Goal: Transaction & Acquisition: Purchase product/service

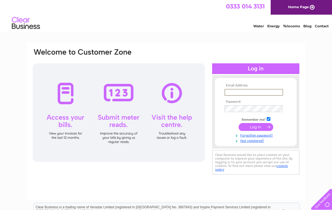
type input "[EMAIL_ADDRESS][DOMAIN_NAME]"
click at [256, 127] on input "submit" at bounding box center [256, 127] width 35 height 8
click at [260, 127] on input "submit" at bounding box center [256, 127] width 35 height 8
click at [255, 127] on input "submit" at bounding box center [256, 127] width 35 height 8
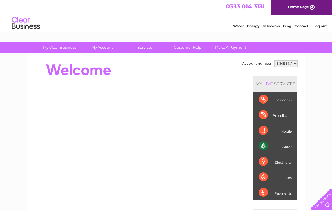
click at [239, 49] on link "Make A Payment" at bounding box center [231, 47] width 46 height 10
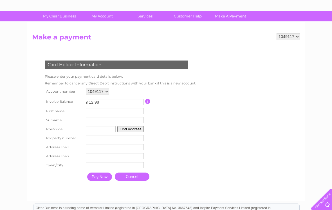
click at [103, 113] on input "text" at bounding box center [115, 111] width 58 height 6
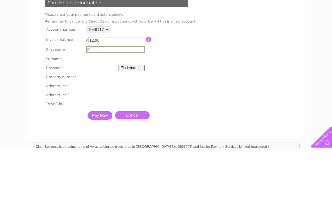
type input "F"
click at [106, 118] on input "text" at bounding box center [115, 121] width 58 height 6
type input "Weir"
click at [107, 127] on input "text" at bounding box center [101, 130] width 30 height 6
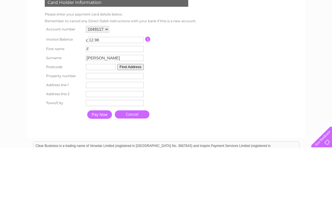
type input "G66 4AG"
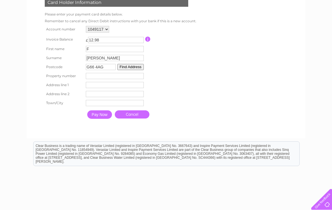
click at [141, 67] on button "Find Address" at bounding box center [130, 67] width 26 height 6
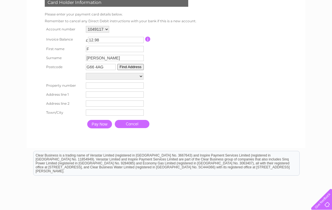
click at [142, 78] on select "Lock Up 1, Greens Crescent Lock Up 2, Greens Crescent Lock Up 3, Greens Crescen…" at bounding box center [115, 76] width 58 height 7
select select "2,Scotsblair Avenue,,Glasgow"
type input "2"
type input "Scotsblair Avenue"
type input "Glasgow"
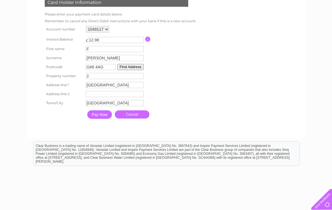
click at [108, 119] on input "Pay Now" at bounding box center [99, 114] width 25 height 8
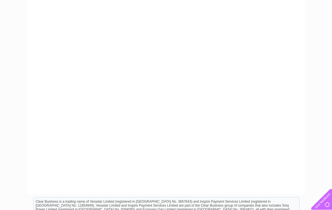
scroll to position [146, 0]
